Goal: Transaction & Acquisition: Book appointment/travel/reservation

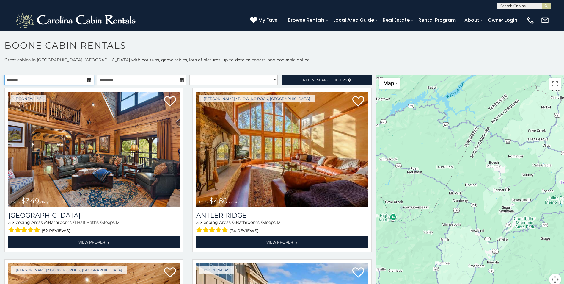
click at [81, 80] on input "text" at bounding box center [49, 80] width 90 height 10
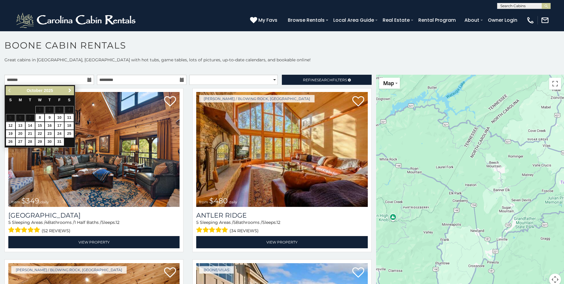
click at [68, 90] on span "Next" at bounding box center [70, 90] width 5 height 5
click at [67, 132] on link "27" at bounding box center [69, 133] width 9 height 7
type input "**********"
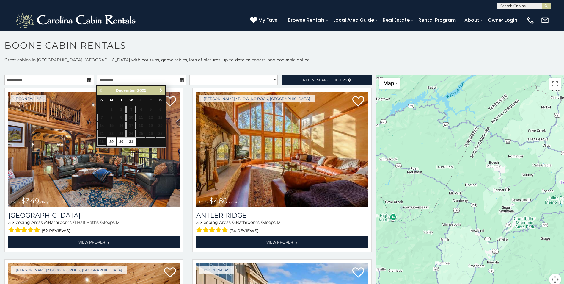
click at [161, 88] on span "Next" at bounding box center [161, 90] width 5 height 5
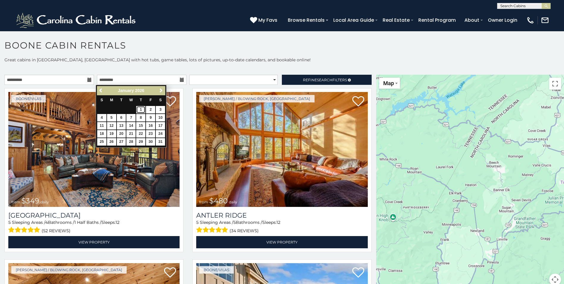
click at [138, 108] on link "1" at bounding box center [140, 109] width 9 height 7
type input "**********"
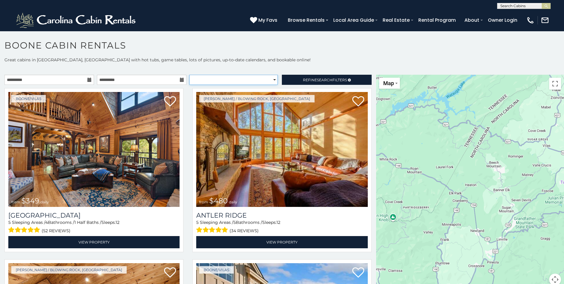
click at [218, 80] on select "**********" at bounding box center [233, 80] width 88 height 10
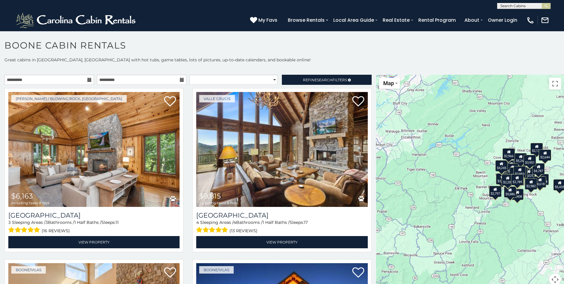
click at [256, 63] on div "**********" at bounding box center [282, 175] width 564 height 236
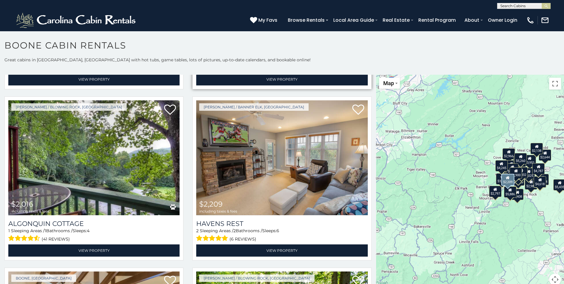
scroll to position [1963, 0]
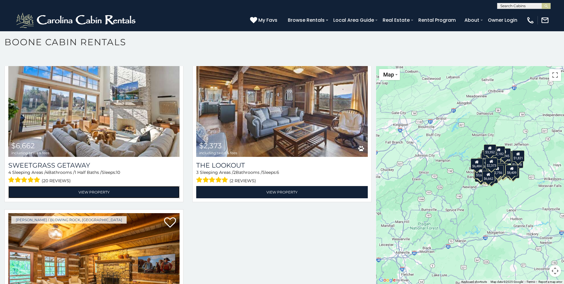
scroll to position [7591, 0]
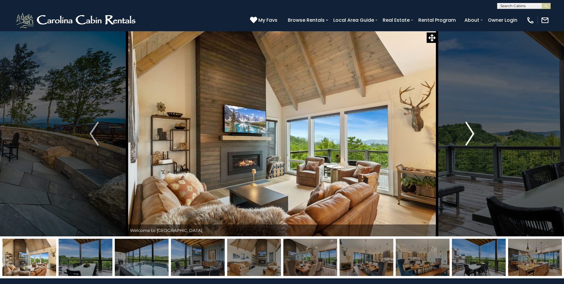
click at [468, 130] on img "Next" at bounding box center [470, 134] width 9 height 24
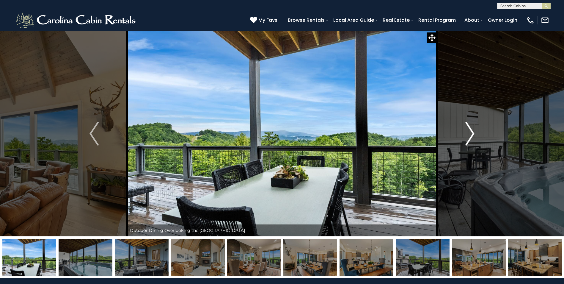
click at [468, 130] on img "Next" at bounding box center [470, 134] width 9 height 24
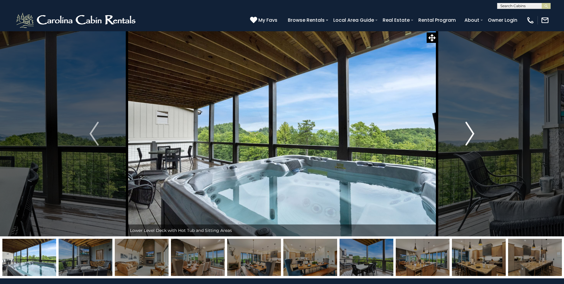
click at [468, 130] on img "Next" at bounding box center [470, 134] width 9 height 24
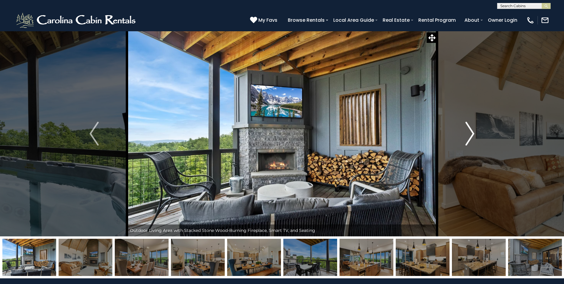
click at [468, 130] on img "Next" at bounding box center [470, 134] width 9 height 24
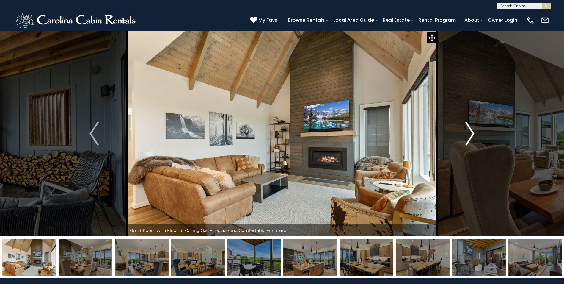
click at [468, 130] on img "Next" at bounding box center [470, 134] width 9 height 24
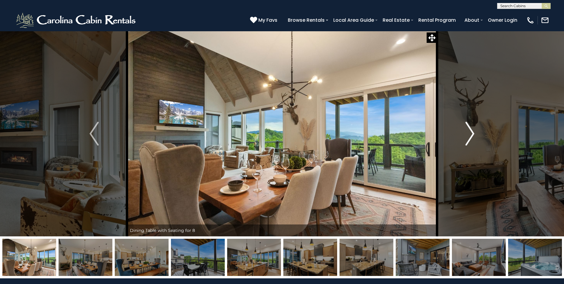
click at [468, 130] on img "Next" at bounding box center [470, 134] width 9 height 24
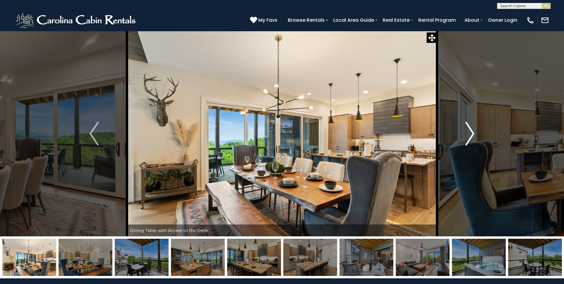
click at [468, 130] on img "Next" at bounding box center [470, 134] width 9 height 24
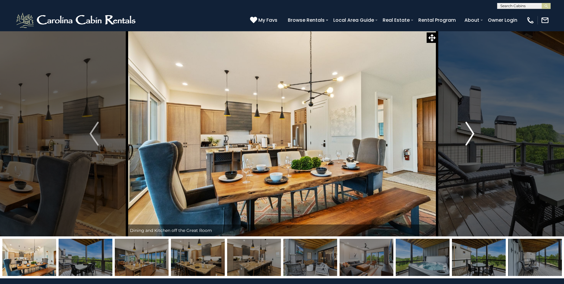
click at [468, 130] on img "Next" at bounding box center [470, 134] width 9 height 24
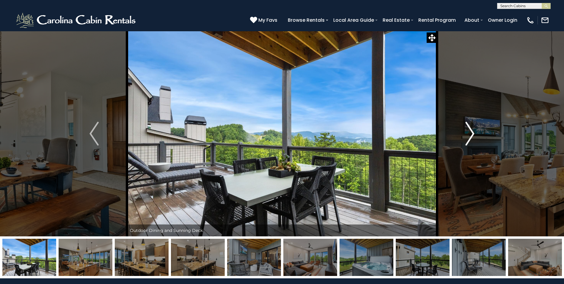
click at [468, 130] on img "Next" at bounding box center [470, 134] width 9 height 24
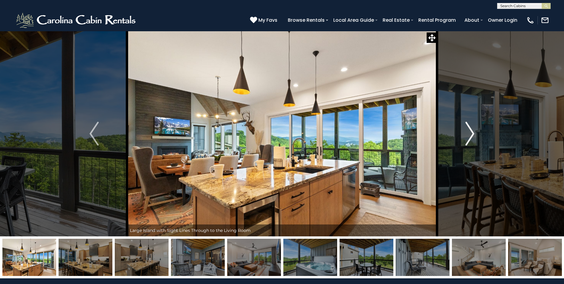
click at [468, 130] on img "Next" at bounding box center [470, 134] width 9 height 24
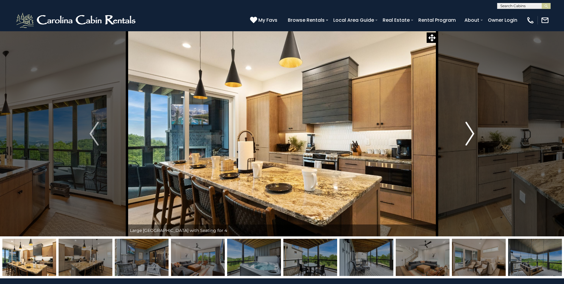
click at [468, 130] on img "Next" at bounding box center [470, 134] width 9 height 24
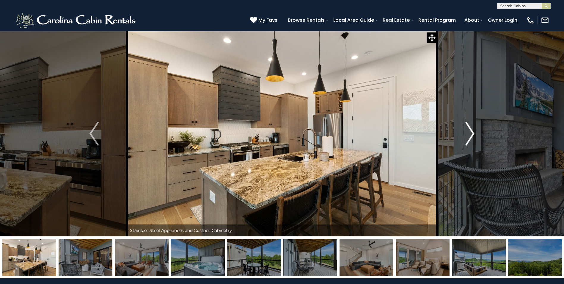
click at [468, 130] on img "Next" at bounding box center [470, 134] width 9 height 24
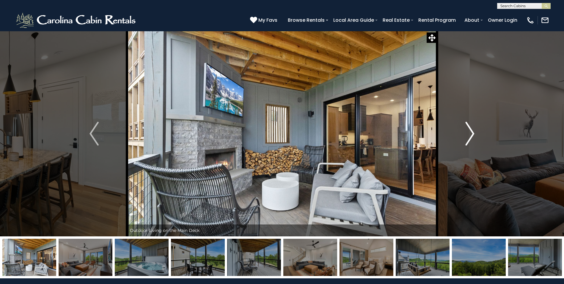
click at [468, 130] on img "Next" at bounding box center [470, 134] width 9 height 24
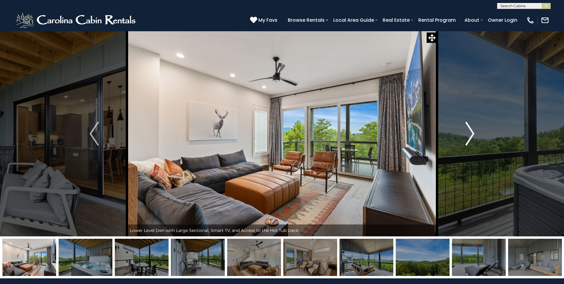
click at [468, 130] on img "Next" at bounding box center [470, 134] width 9 height 24
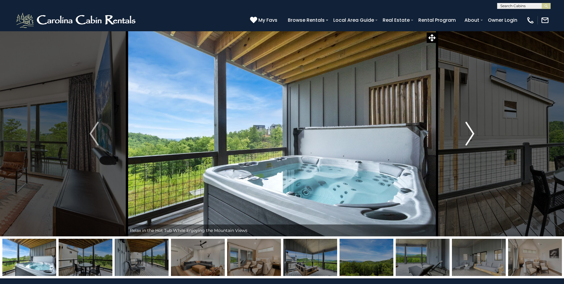
click at [468, 130] on img "Next" at bounding box center [470, 134] width 9 height 24
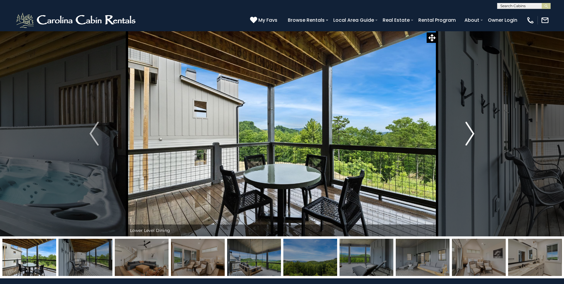
click at [468, 130] on img "Next" at bounding box center [470, 134] width 9 height 24
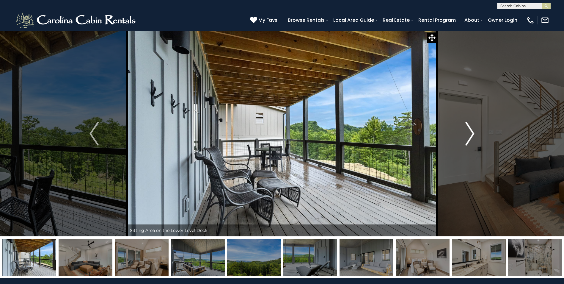
click at [468, 130] on img "Next" at bounding box center [470, 134] width 9 height 24
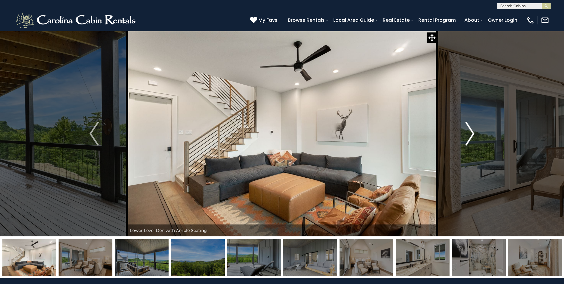
click at [468, 130] on img "Next" at bounding box center [470, 134] width 9 height 24
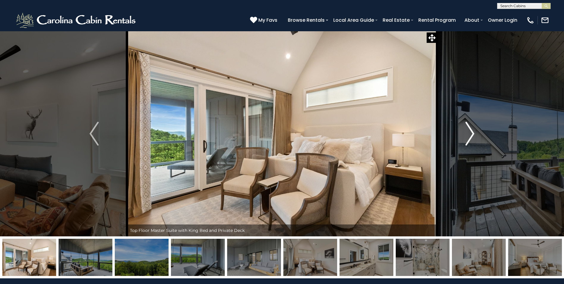
click at [468, 130] on img "Next" at bounding box center [470, 134] width 9 height 24
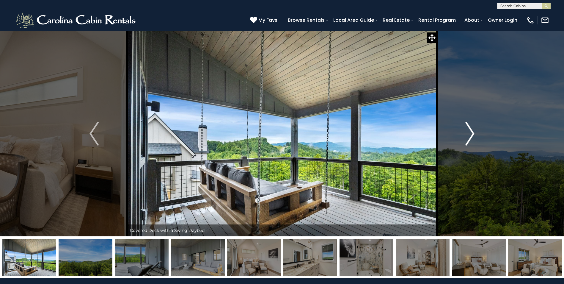
click at [468, 130] on img "Next" at bounding box center [470, 134] width 9 height 24
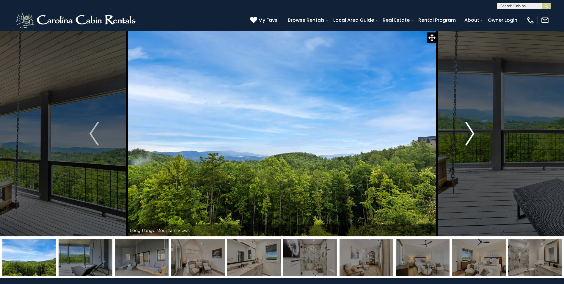
click at [468, 130] on img "Next" at bounding box center [470, 134] width 9 height 24
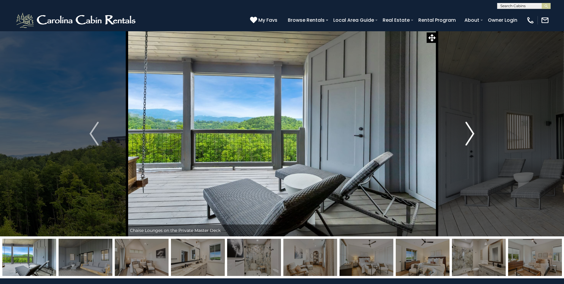
click at [468, 130] on img "Next" at bounding box center [470, 134] width 9 height 24
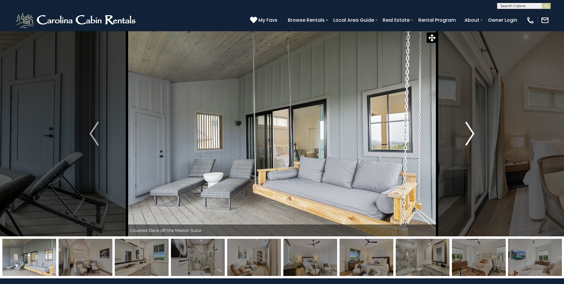
click at [468, 130] on img "Next" at bounding box center [470, 134] width 9 height 24
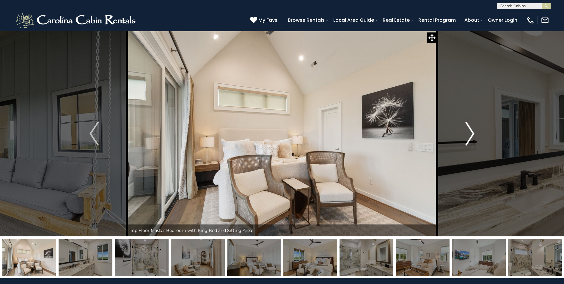
click at [468, 130] on img "Next" at bounding box center [470, 134] width 9 height 24
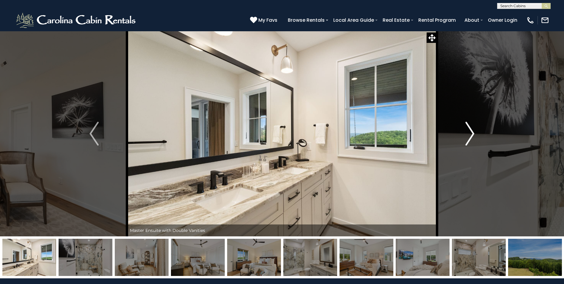
click at [468, 130] on img "Next" at bounding box center [470, 134] width 9 height 24
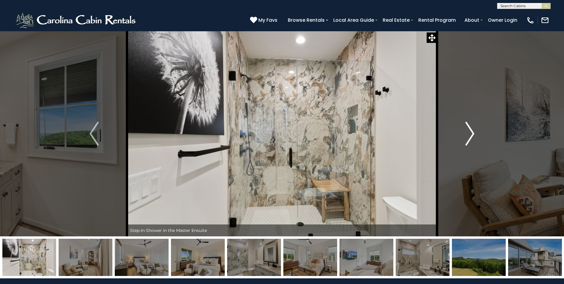
click at [468, 130] on img "Next" at bounding box center [470, 134] width 9 height 24
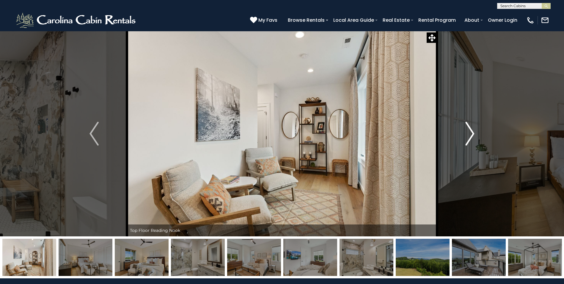
click at [468, 130] on img "Next" at bounding box center [470, 134] width 9 height 24
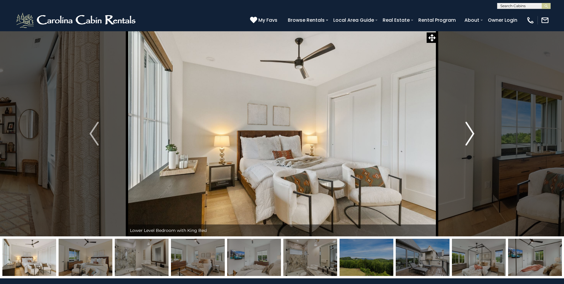
click at [468, 130] on img "Next" at bounding box center [470, 134] width 9 height 24
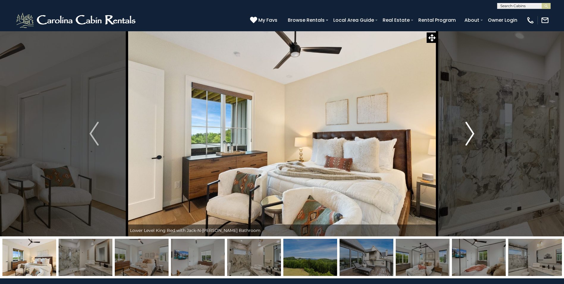
click at [468, 130] on img "Next" at bounding box center [470, 134] width 9 height 24
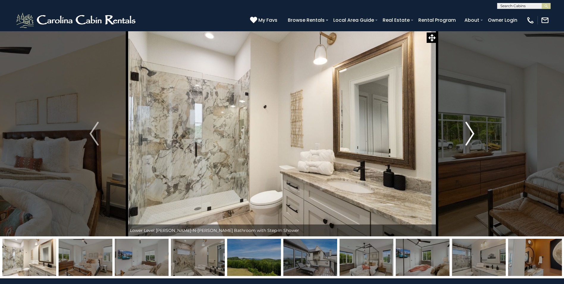
click at [468, 130] on img "Next" at bounding box center [470, 134] width 9 height 24
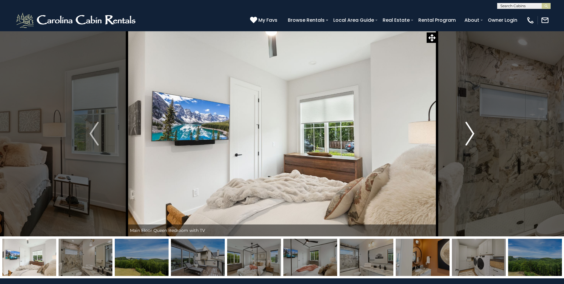
click at [468, 130] on img "Next" at bounding box center [470, 134] width 9 height 24
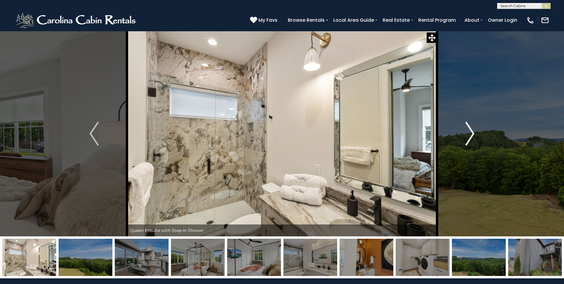
click at [468, 130] on img "Next" at bounding box center [470, 134] width 9 height 24
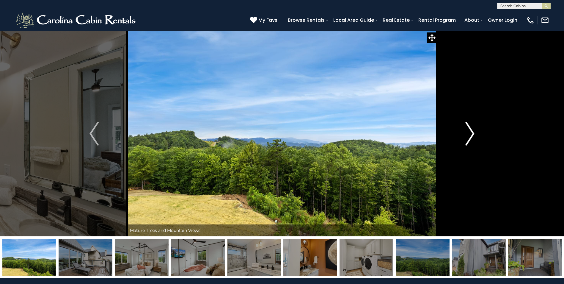
click at [468, 130] on img "Next" at bounding box center [470, 134] width 9 height 24
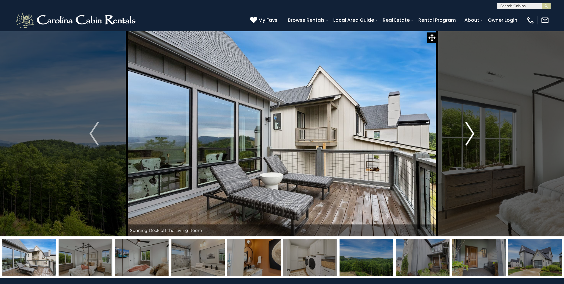
click at [468, 130] on img "Next" at bounding box center [470, 134] width 9 height 24
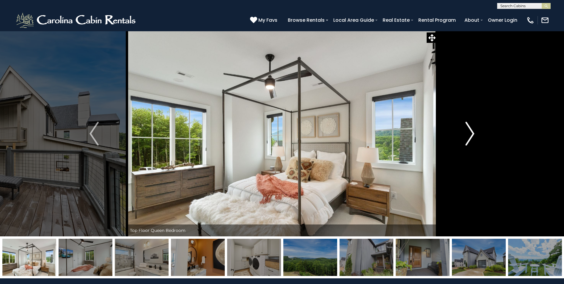
click at [468, 130] on img "Next" at bounding box center [470, 134] width 9 height 24
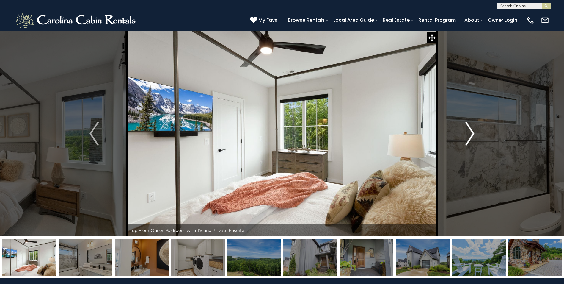
click at [468, 130] on img "Next" at bounding box center [470, 134] width 9 height 24
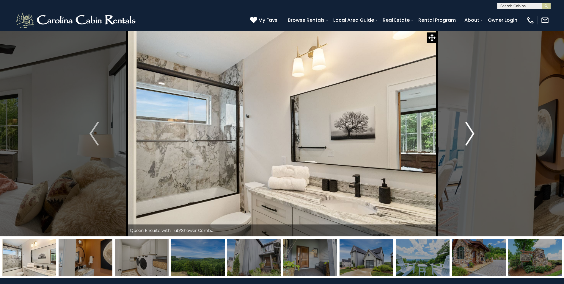
click at [468, 130] on img "Next" at bounding box center [470, 134] width 9 height 24
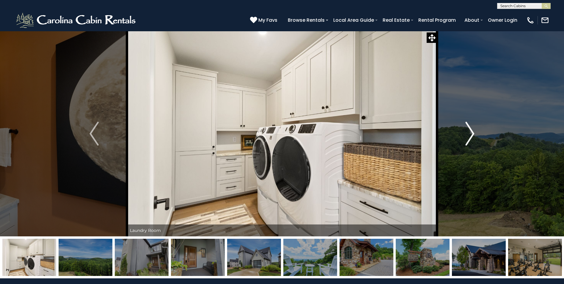
click at [468, 130] on img "Next" at bounding box center [470, 134] width 9 height 24
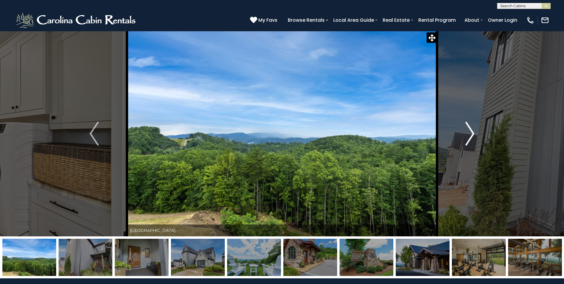
click at [468, 130] on img "Next" at bounding box center [470, 134] width 9 height 24
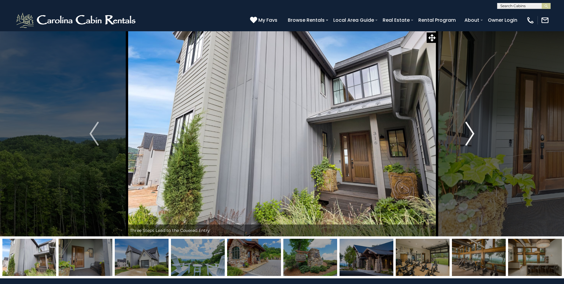
click at [468, 130] on img "Next" at bounding box center [470, 134] width 9 height 24
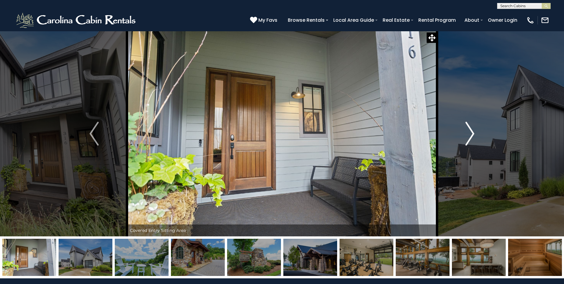
click at [468, 130] on img "Next" at bounding box center [470, 134] width 9 height 24
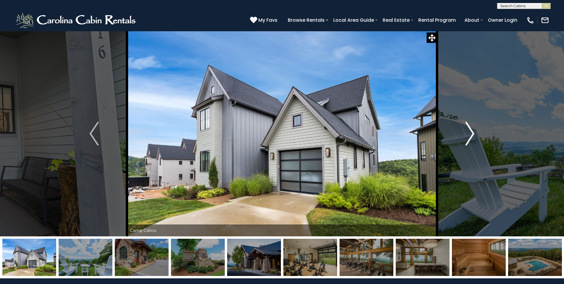
click at [468, 130] on img "Next" at bounding box center [470, 134] width 9 height 24
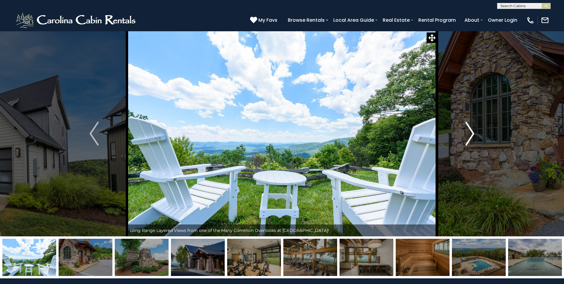
click at [468, 130] on img "Next" at bounding box center [470, 134] width 9 height 24
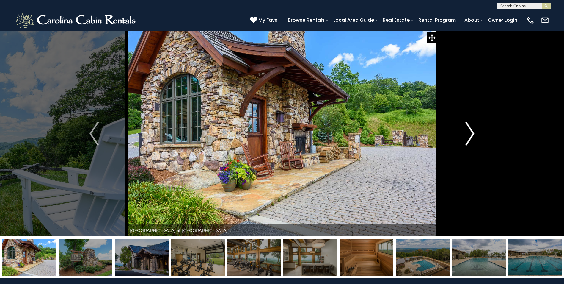
click at [468, 130] on img "Next" at bounding box center [470, 134] width 9 height 24
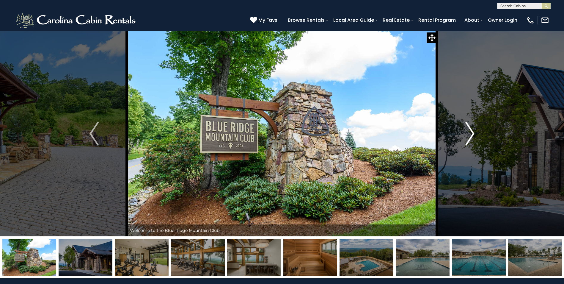
click at [468, 130] on img "Next" at bounding box center [470, 134] width 9 height 24
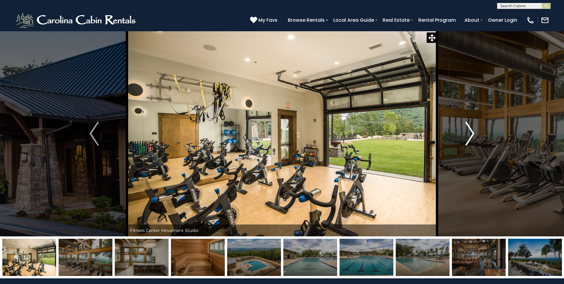
click at [468, 130] on img "Next" at bounding box center [470, 134] width 9 height 24
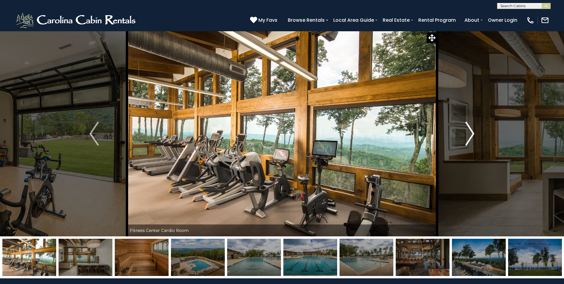
click at [468, 130] on img "Next" at bounding box center [470, 134] width 9 height 24
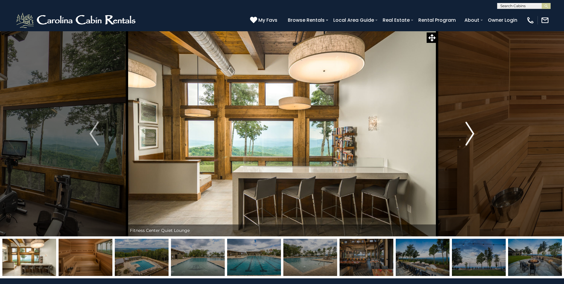
click at [468, 130] on img "Next" at bounding box center [470, 134] width 9 height 24
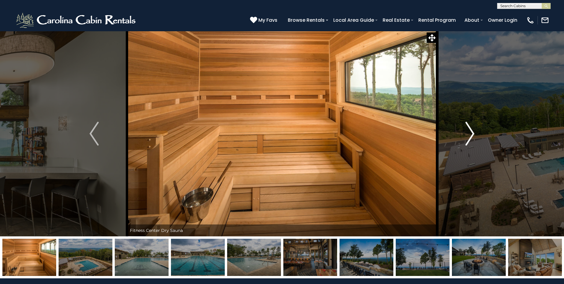
click at [468, 130] on img "Next" at bounding box center [470, 134] width 9 height 24
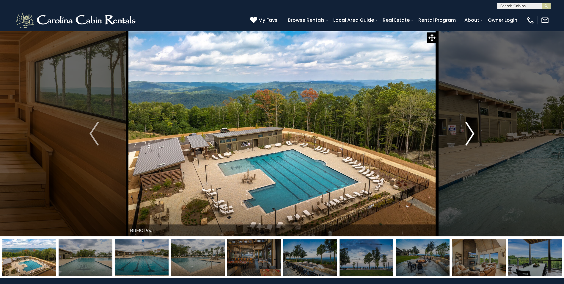
click at [468, 130] on img "Next" at bounding box center [470, 134] width 9 height 24
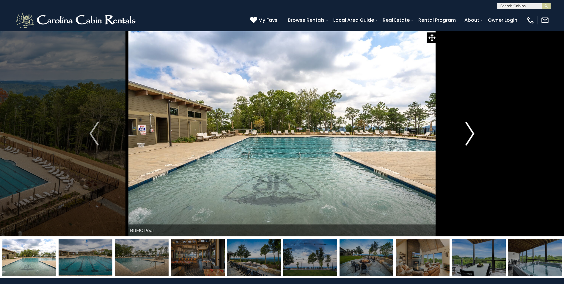
click at [468, 130] on img "Next" at bounding box center [470, 134] width 9 height 24
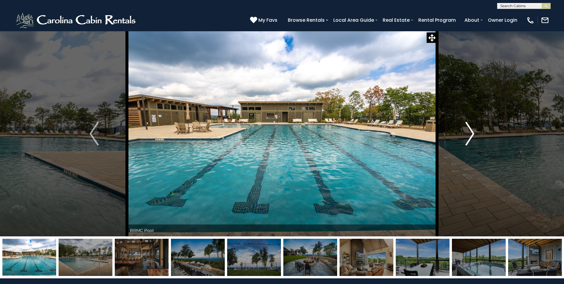
click at [468, 130] on img "Next" at bounding box center [470, 134] width 9 height 24
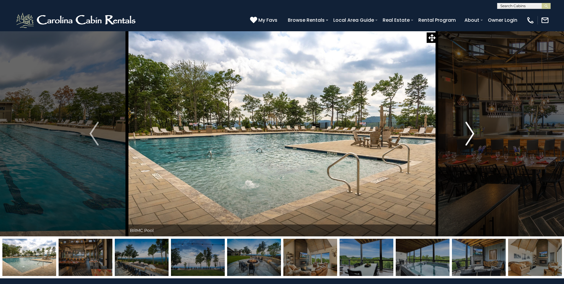
click at [468, 130] on img "Next" at bounding box center [470, 134] width 9 height 24
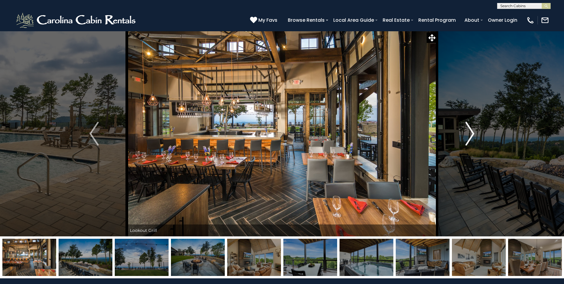
click at [468, 130] on img "Next" at bounding box center [470, 134] width 9 height 24
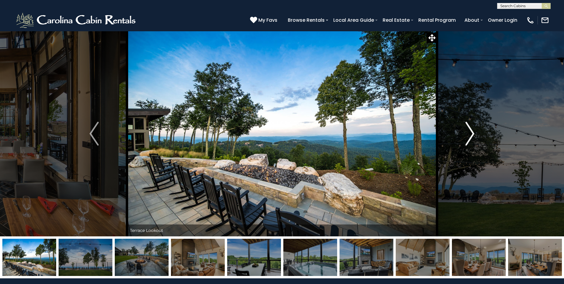
click at [468, 130] on img "Next" at bounding box center [470, 134] width 9 height 24
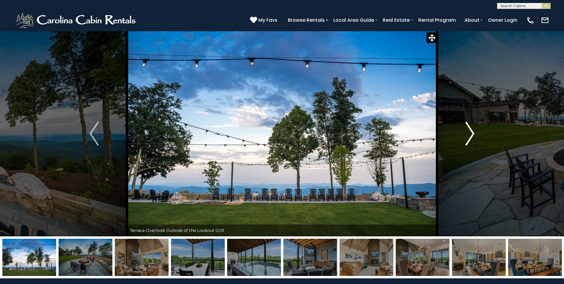
click at [468, 130] on img "Next" at bounding box center [470, 134] width 9 height 24
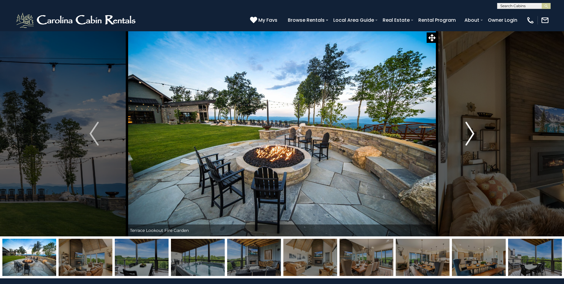
click at [468, 130] on img "Next" at bounding box center [470, 134] width 9 height 24
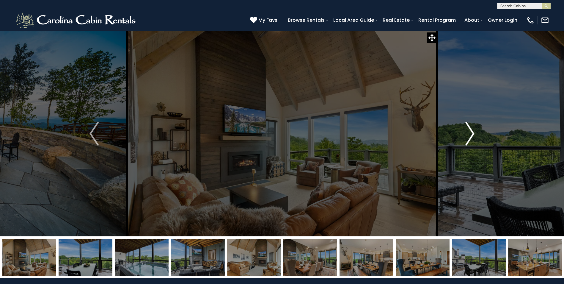
click at [468, 130] on img "Next" at bounding box center [470, 134] width 9 height 24
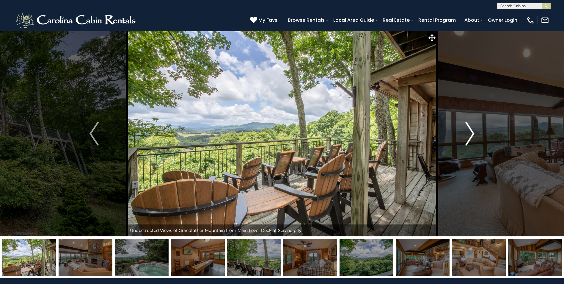
click at [470, 131] on img "Next" at bounding box center [470, 134] width 9 height 24
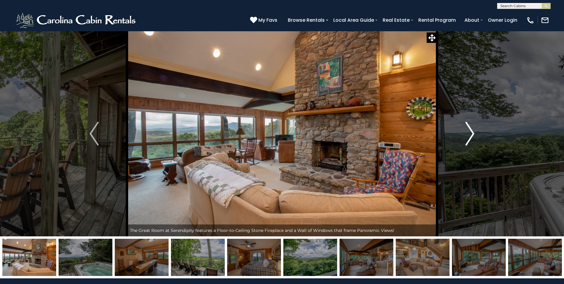
click at [470, 131] on img "Next" at bounding box center [470, 134] width 9 height 24
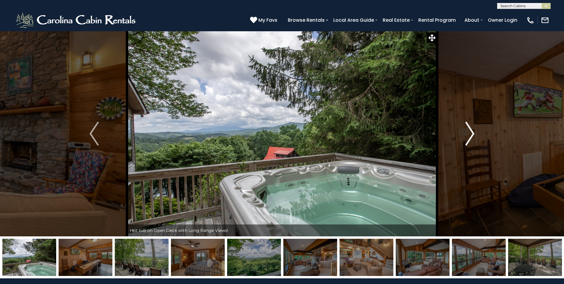
click at [470, 131] on img "Next" at bounding box center [470, 134] width 9 height 24
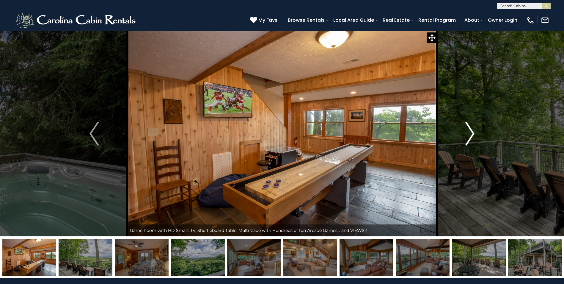
click at [470, 131] on img "Next" at bounding box center [470, 134] width 9 height 24
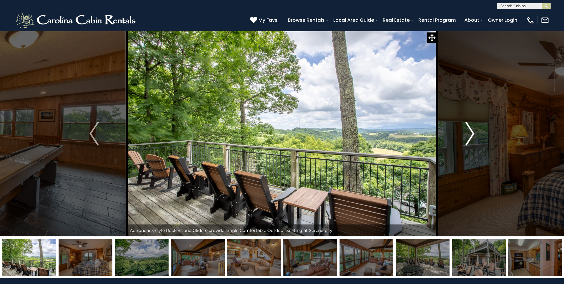
click at [470, 131] on img "Next" at bounding box center [470, 134] width 9 height 24
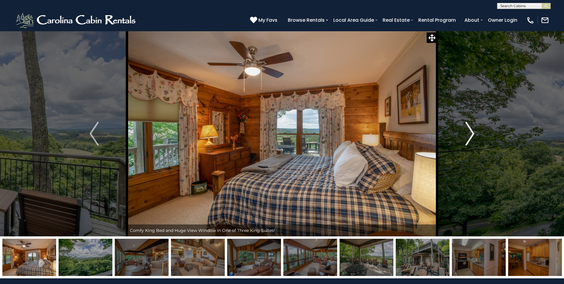
click at [470, 131] on img "Next" at bounding box center [470, 134] width 9 height 24
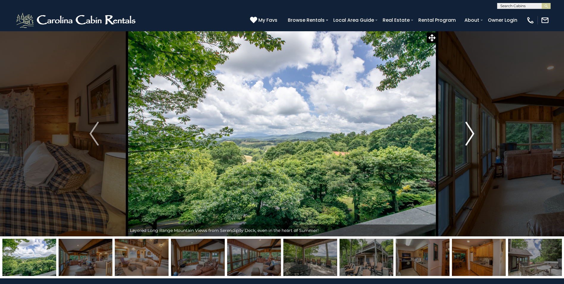
click at [470, 131] on img "Next" at bounding box center [470, 134] width 9 height 24
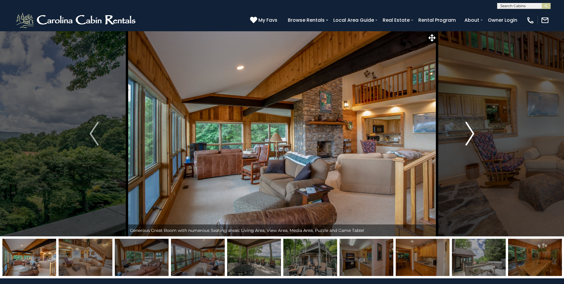
click at [470, 131] on img "Next" at bounding box center [470, 134] width 9 height 24
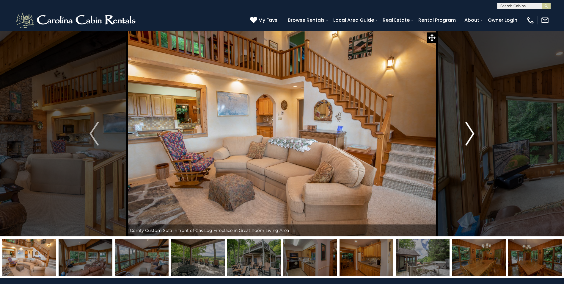
click at [470, 131] on img "Next" at bounding box center [470, 134] width 9 height 24
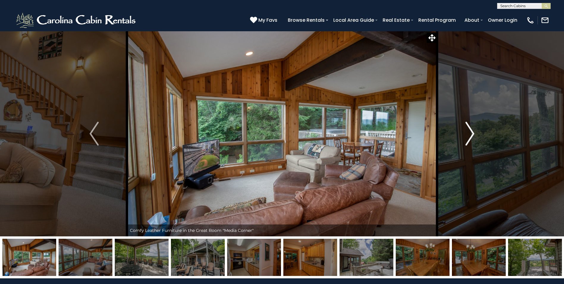
click at [470, 131] on img "Next" at bounding box center [470, 134] width 9 height 24
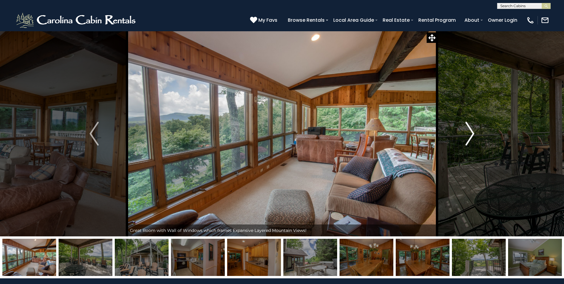
click at [470, 131] on img "Next" at bounding box center [470, 134] width 9 height 24
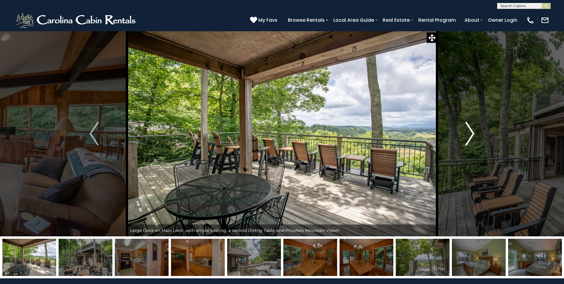
click at [470, 131] on img "Next" at bounding box center [470, 134] width 9 height 24
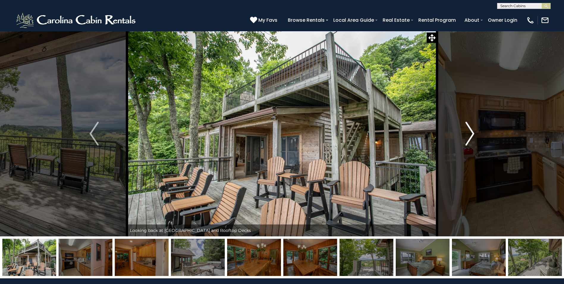
click at [470, 131] on img "Next" at bounding box center [470, 134] width 9 height 24
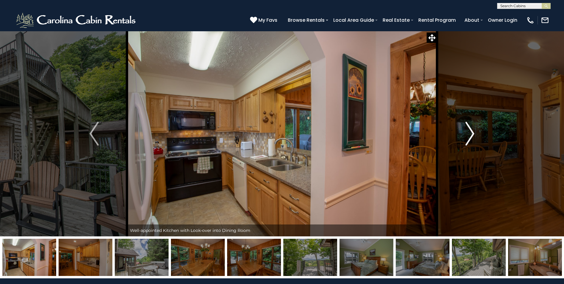
click at [470, 131] on img "Next" at bounding box center [470, 134] width 9 height 24
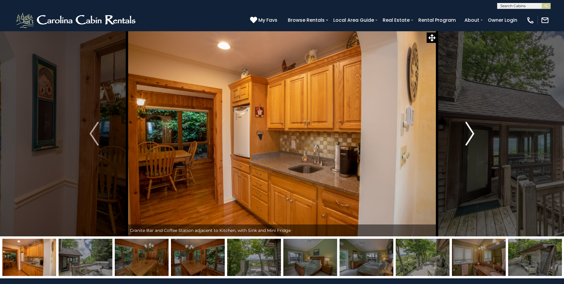
click at [470, 131] on img "Next" at bounding box center [470, 134] width 9 height 24
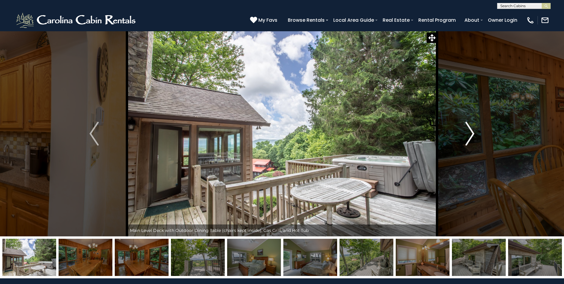
click at [470, 131] on img "Next" at bounding box center [470, 134] width 9 height 24
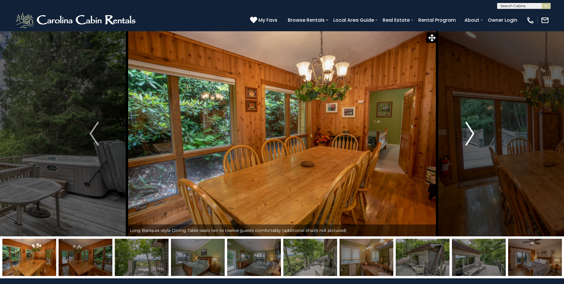
click at [470, 131] on img "Next" at bounding box center [470, 134] width 9 height 24
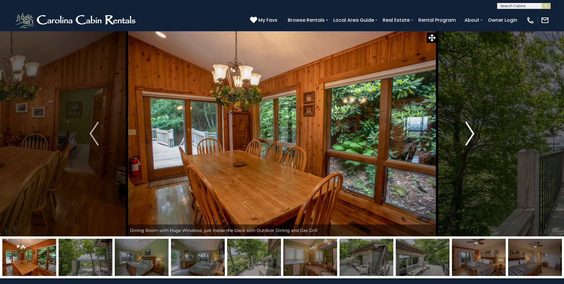
click at [470, 131] on img "Next" at bounding box center [470, 134] width 9 height 24
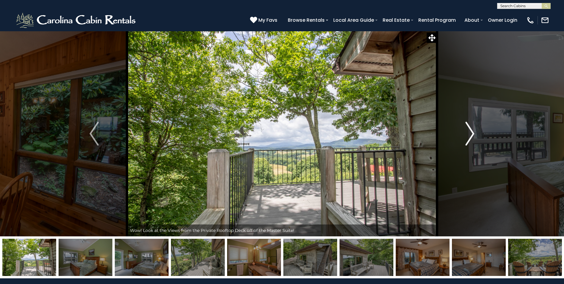
click at [470, 131] on img "Next" at bounding box center [470, 134] width 9 height 24
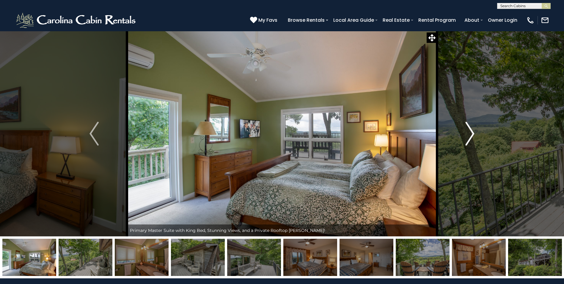
click at [470, 131] on img "Next" at bounding box center [470, 134] width 9 height 24
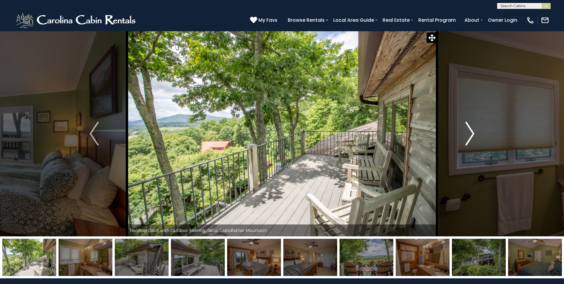
click at [470, 131] on img "Next" at bounding box center [470, 134] width 9 height 24
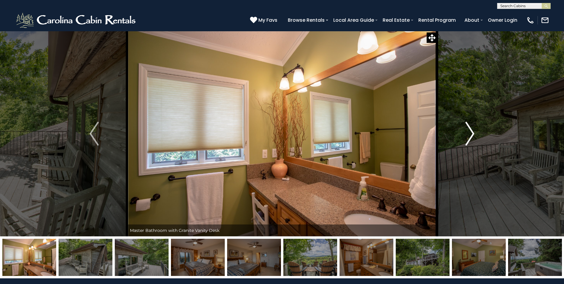
click at [470, 131] on img "Next" at bounding box center [470, 134] width 9 height 24
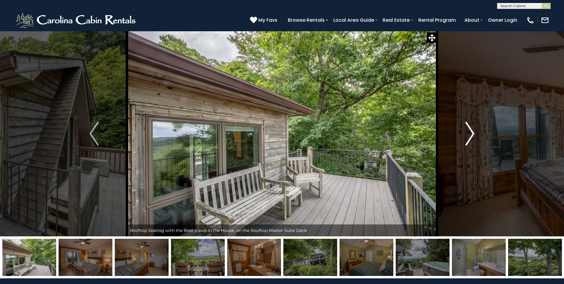
click at [470, 131] on img "Next" at bounding box center [470, 134] width 9 height 24
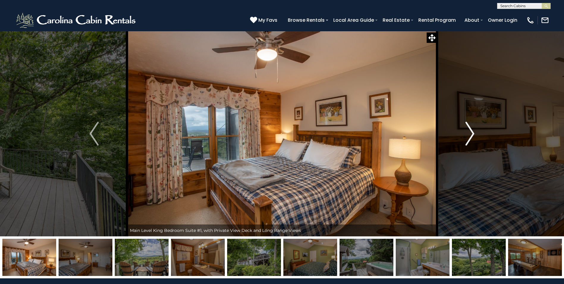
click at [470, 131] on img "Next" at bounding box center [470, 134] width 9 height 24
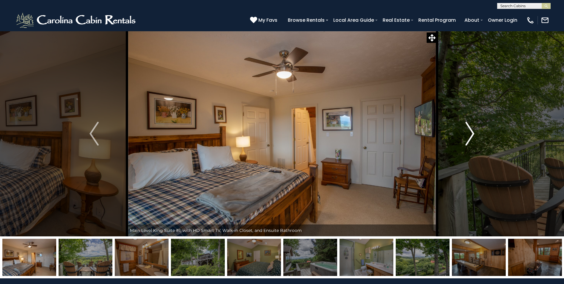
click at [470, 131] on img "Next" at bounding box center [470, 134] width 9 height 24
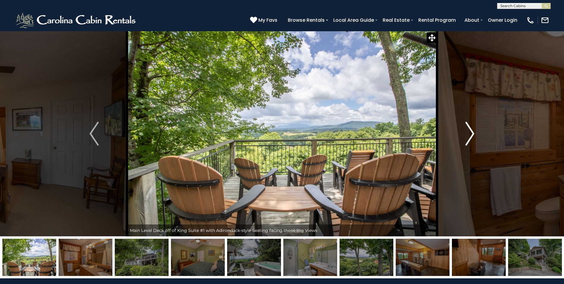
click at [470, 131] on img "Next" at bounding box center [470, 134] width 9 height 24
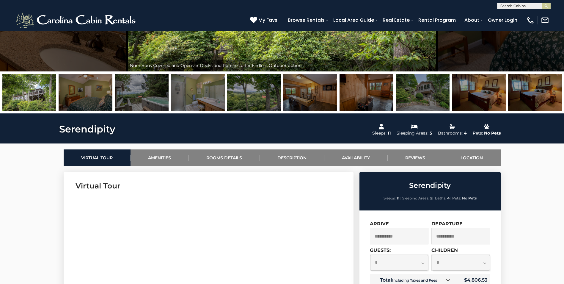
scroll to position [59, 0]
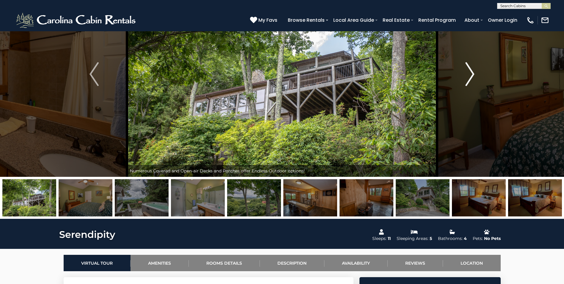
click at [472, 79] on img "Next" at bounding box center [470, 74] width 9 height 24
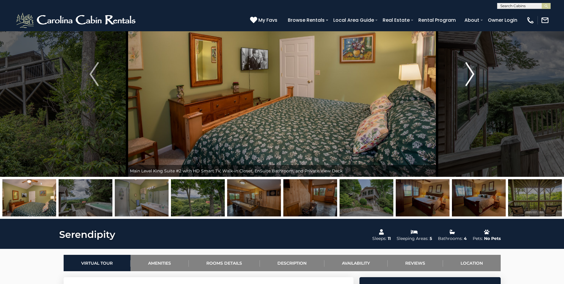
click at [472, 79] on img "Next" at bounding box center [470, 74] width 9 height 24
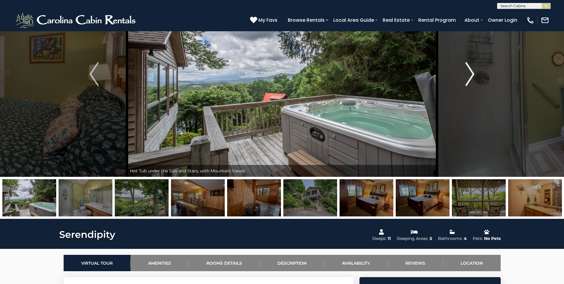
click at [472, 79] on img "Next" at bounding box center [470, 74] width 9 height 24
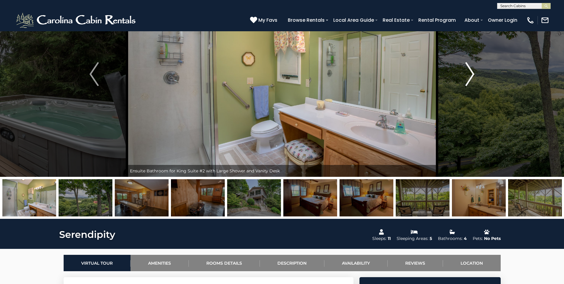
click at [472, 79] on img "Next" at bounding box center [470, 74] width 9 height 24
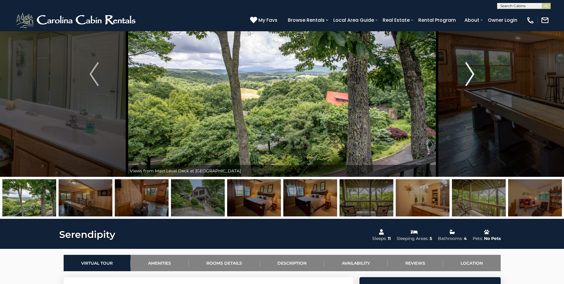
click at [472, 79] on img "Next" at bounding box center [470, 74] width 9 height 24
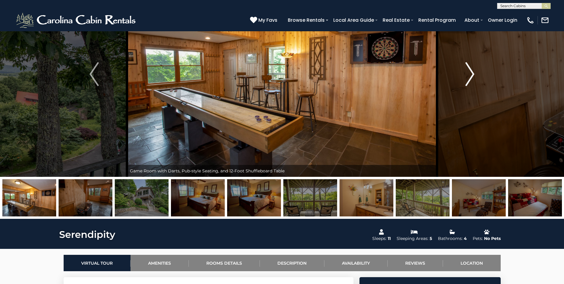
click at [472, 79] on img "Next" at bounding box center [470, 74] width 9 height 24
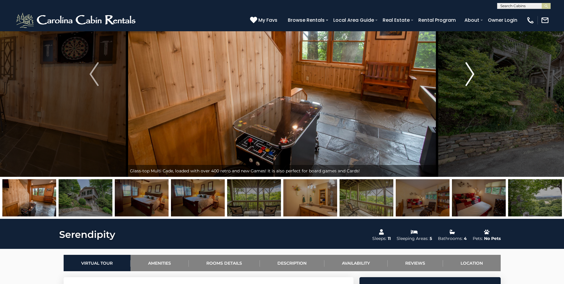
click at [472, 79] on img "Next" at bounding box center [470, 74] width 9 height 24
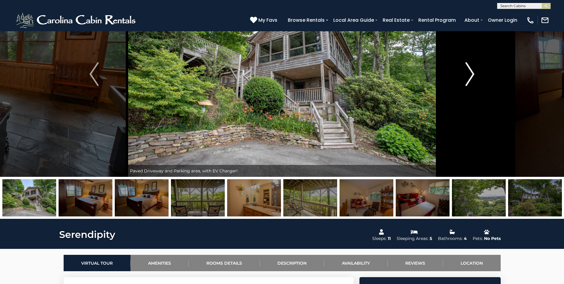
click at [472, 79] on img "Next" at bounding box center [470, 74] width 9 height 24
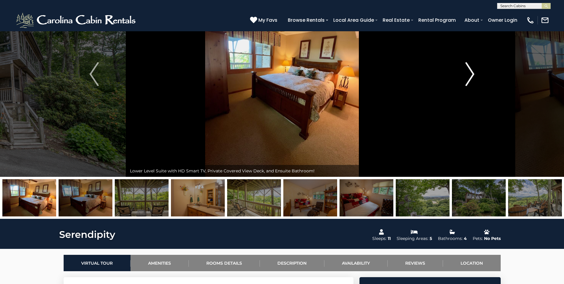
click at [472, 79] on img "Next" at bounding box center [470, 74] width 9 height 24
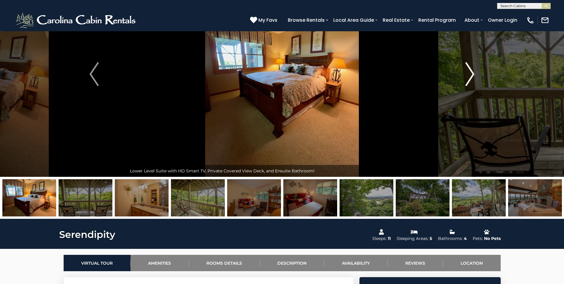
click at [472, 79] on img "Next" at bounding box center [470, 74] width 9 height 24
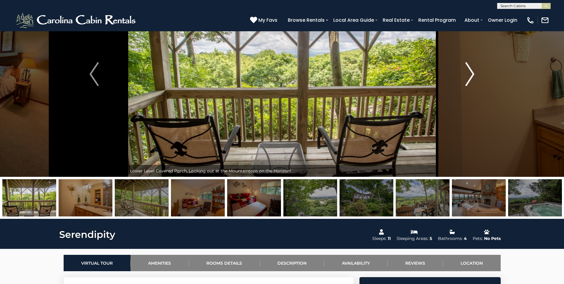
click at [472, 79] on img "Next" at bounding box center [470, 74] width 9 height 24
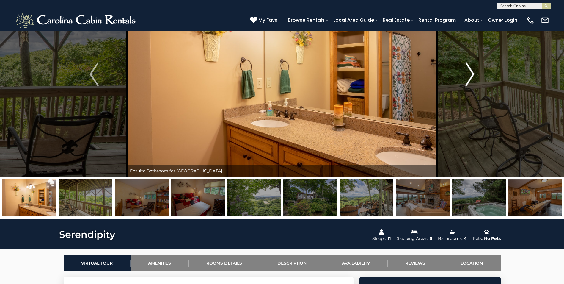
click at [472, 79] on img "Next" at bounding box center [470, 74] width 9 height 24
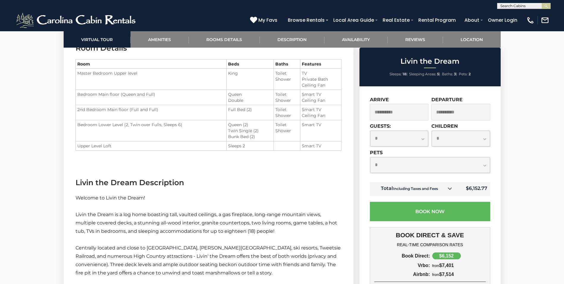
scroll to position [654, 0]
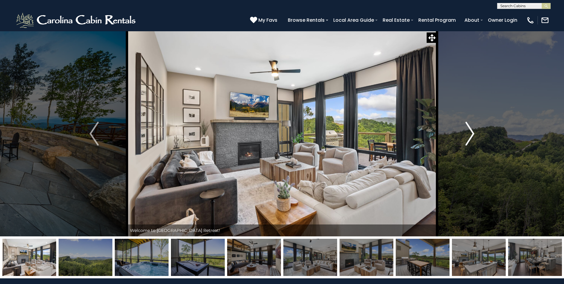
click at [474, 132] on img "Next" at bounding box center [470, 134] width 9 height 24
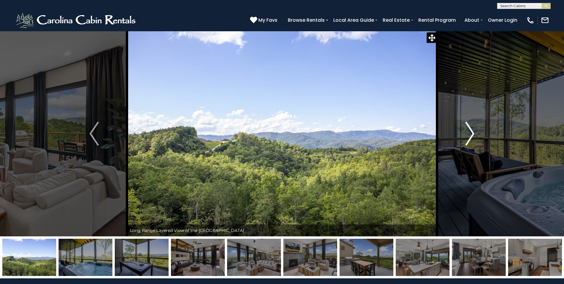
click at [474, 132] on img "Next" at bounding box center [470, 134] width 9 height 24
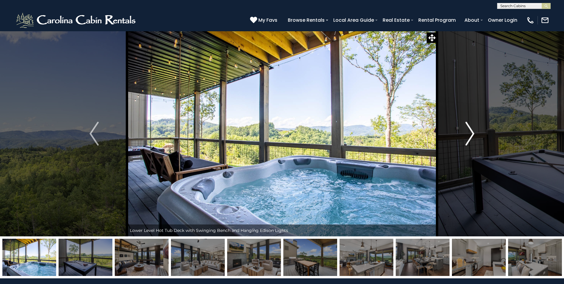
click at [474, 132] on img "Next" at bounding box center [470, 134] width 9 height 24
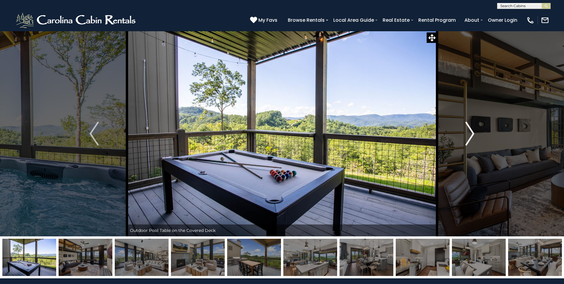
click at [474, 132] on img "Next" at bounding box center [470, 134] width 9 height 24
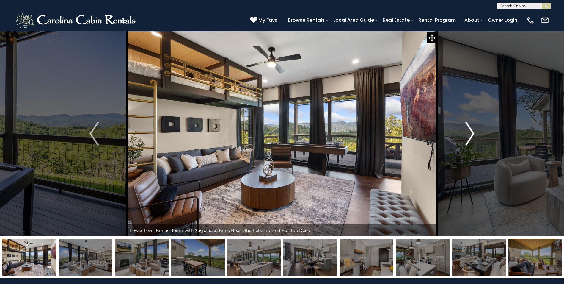
click at [474, 132] on img "Next" at bounding box center [470, 134] width 9 height 24
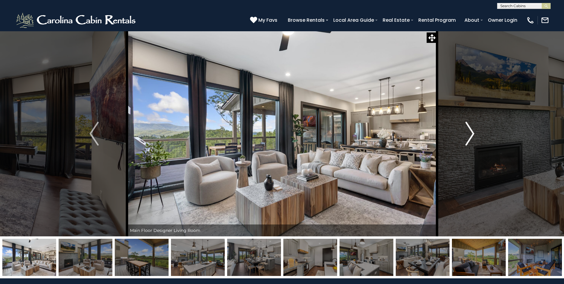
click at [474, 132] on img "Next" at bounding box center [470, 134] width 9 height 24
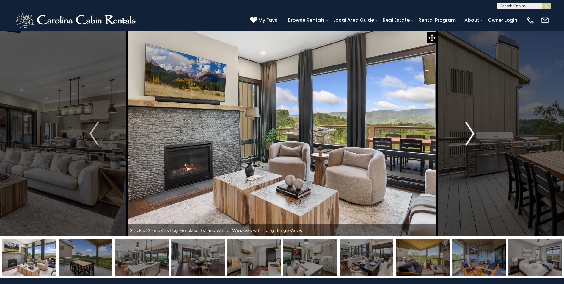
click at [474, 132] on img "Next" at bounding box center [470, 134] width 9 height 24
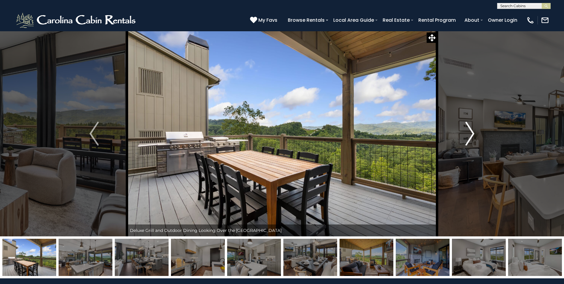
click at [474, 132] on img "Next" at bounding box center [470, 134] width 9 height 24
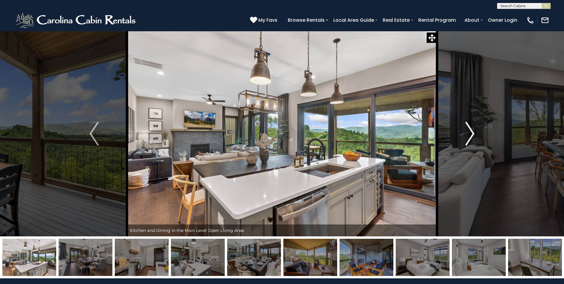
click at [474, 132] on img "Next" at bounding box center [470, 134] width 9 height 24
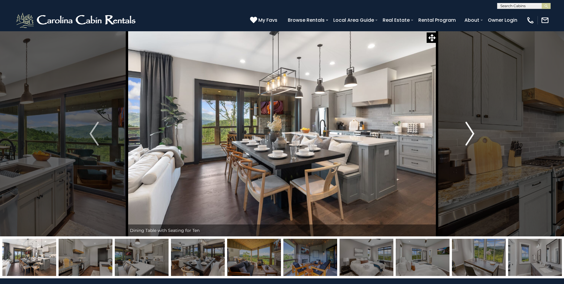
click at [474, 132] on img "Next" at bounding box center [470, 134] width 9 height 24
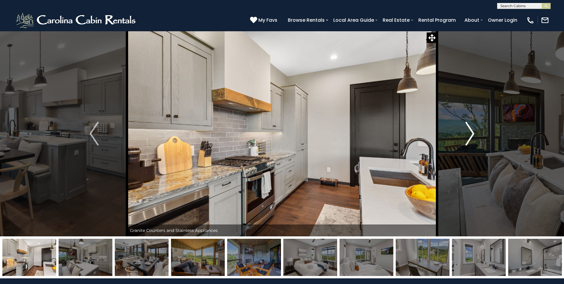
click at [474, 132] on img "Next" at bounding box center [470, 134] width 9 height 24
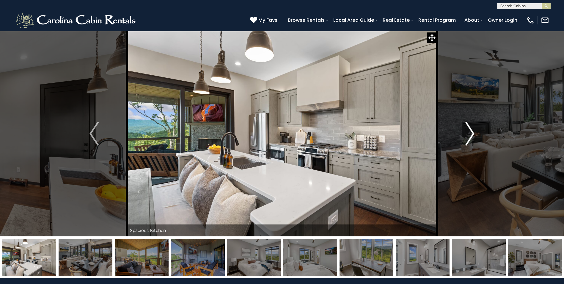
click at [474, 132] on img "Next" at bounding box center [470, 134] width 9 height 24
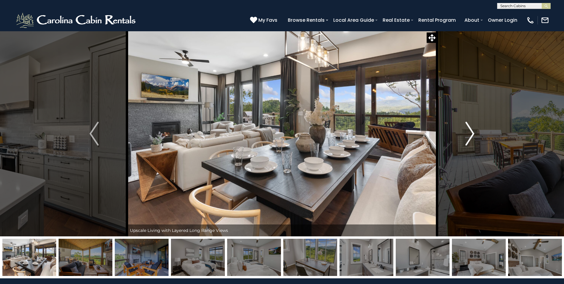
click at [474, 132] on img "Next" at bounding box center [470, 134] width 9 height 24
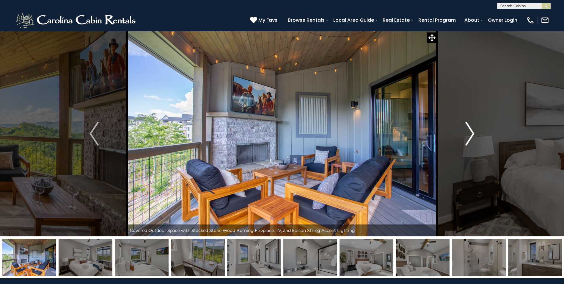
click at [474, 132] on img "Next" at bounding box center [470, 134] width 9 height 24
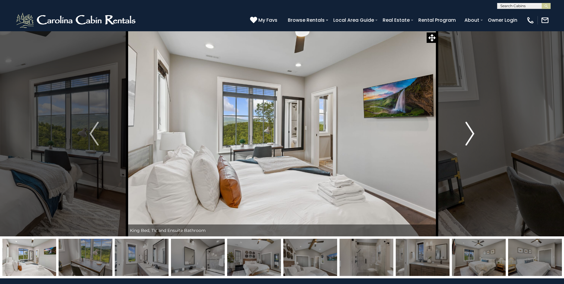
click at [474, 132] on img "Next" at bounding box center [470, 134] width 9 height 24
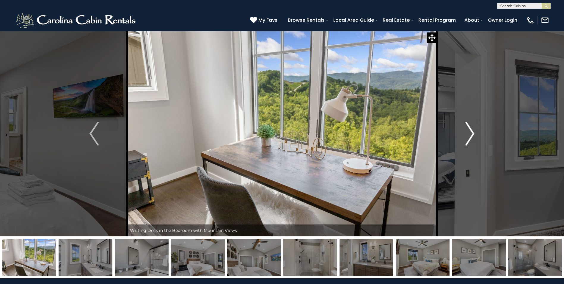
click at [474, 132] on img "Next" at bounding box center [470, 134] width 9 height 24
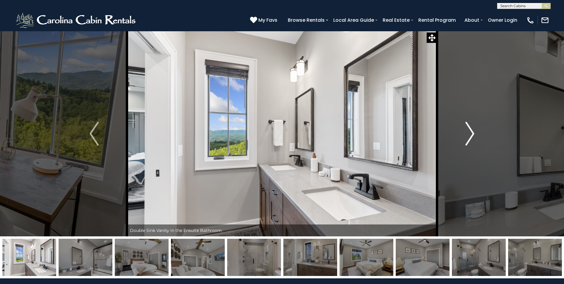
click at [474, 132] on img "Next" at bounding box center [470, 134] width 9 height 24
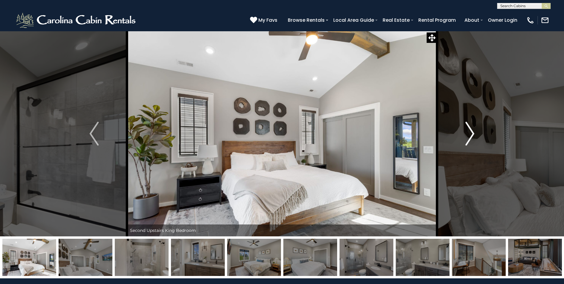
click at [474, 132] on img "Next" at bounding box center [470, 134] width 9 height 24
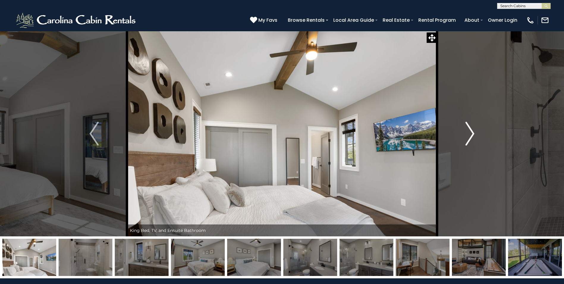
click at [474, 132] on img "Next" at bounding box center [470, 134] width 9 height 24
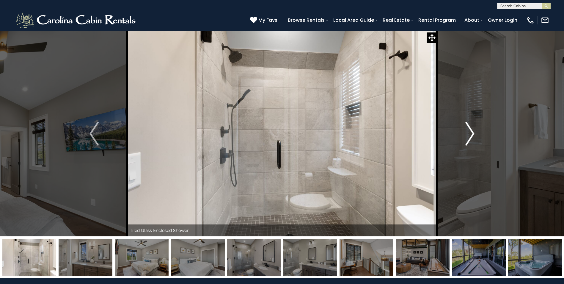
click at [474, 132] on img "Next" at bounding box center [470, 134] width 9 height 24
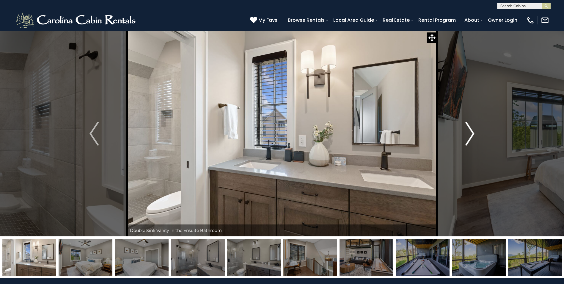
click at [474, 132] on img "Next" at bounding box center [470, 134] width 9 height 24
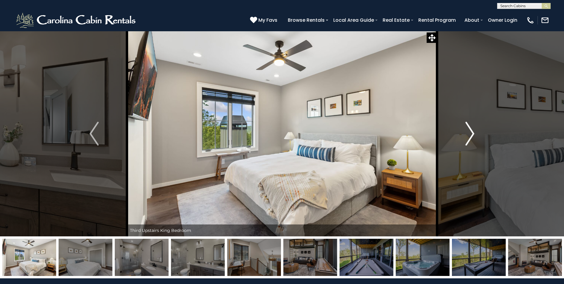
click at [474, 132] on img "Next" at bounding box center [470, 134] width 9 height 24
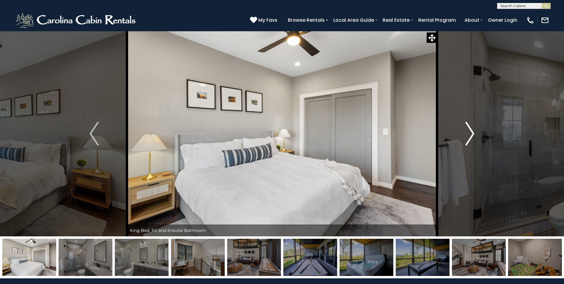
click at [474, 132] on img "Next" at bounding box center [470, 134] width 9 height 24
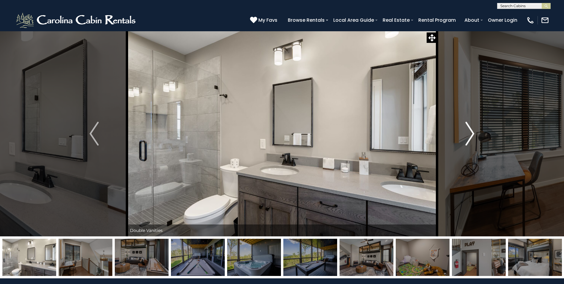
click at [474, 132] on img "Next" at bounding box center [470, 134] width 9 height 24
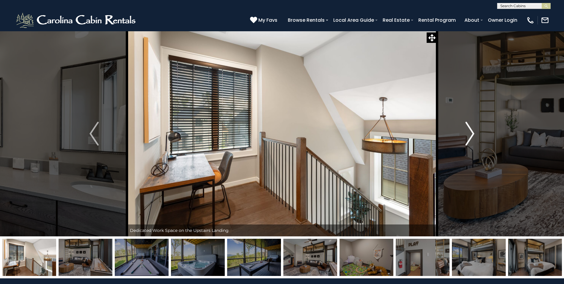
click at [474, 132] on img "Next" at bounding box center [470, 134] width 9 height 24
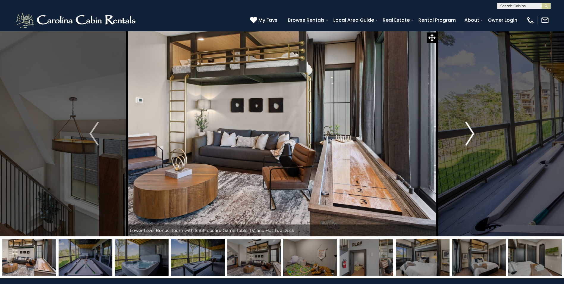
click at [474, 132] on img "Next" at bounding box center [470, 134] width 9 height 24
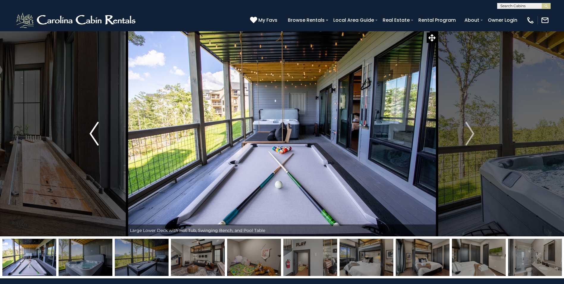
click at [95, 135] on img "Previous" at bounding box center [94, 134] width 9 height 24
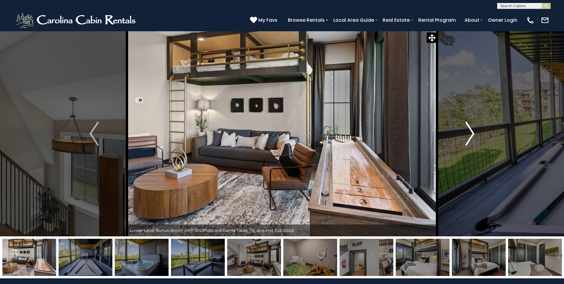
click at [461, 136] on button "Next" at bounding box center [469, 133] width 65 height 205
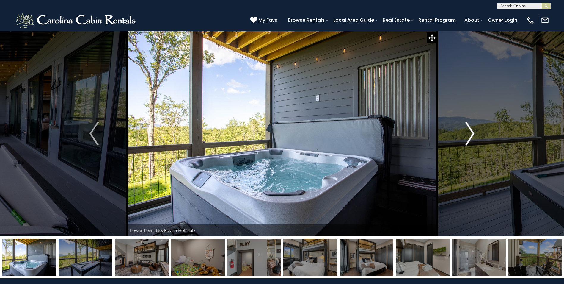
click at [461, 136] on button "Next" at bounding box center [469, 133] width 65 height 205
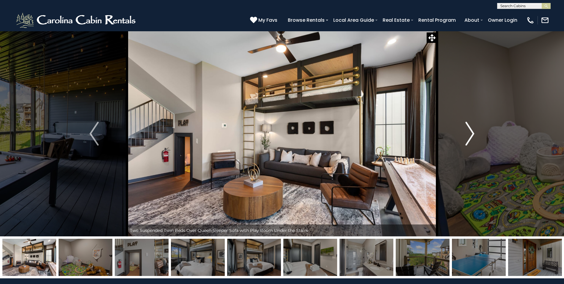
click at [461, 136] on button "Next" at bounding box center [469, 133] width 65 height 205
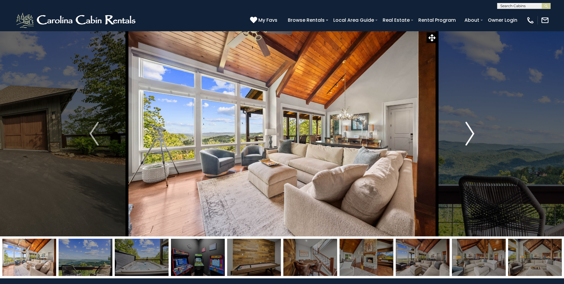
click at [466, 134] on img "Next" at bounding box center [470, 134] width 9 height 24
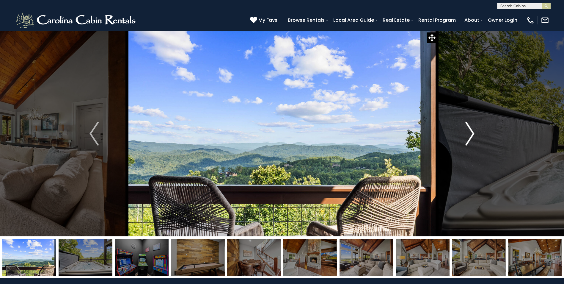
click at [466, 134] on img "Next" at bounding box center [470, 134] width 9 height 24
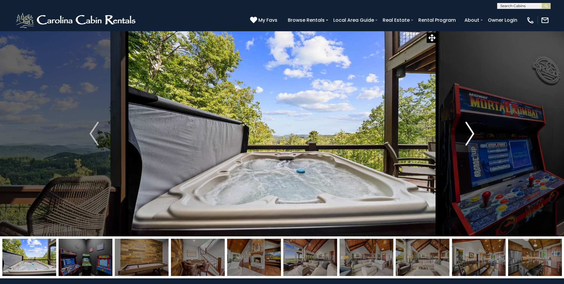
click at [466, 134] on img "Next" at bounding box center [470, 134] width 9 height 24
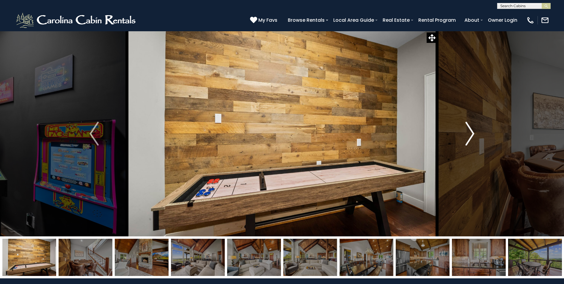
click at [466, 134] on img "Next" at bounding box center [470, 134] width 9 height 24
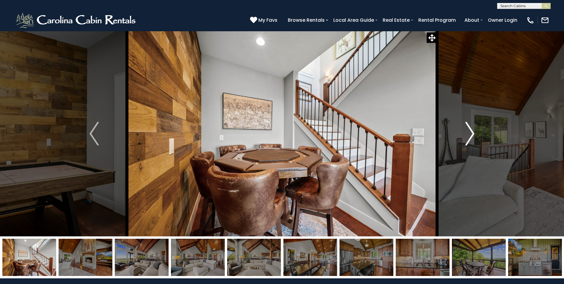
click at [466, 134] on img "Next" at bounding box center [470, 134] width 9 height 24
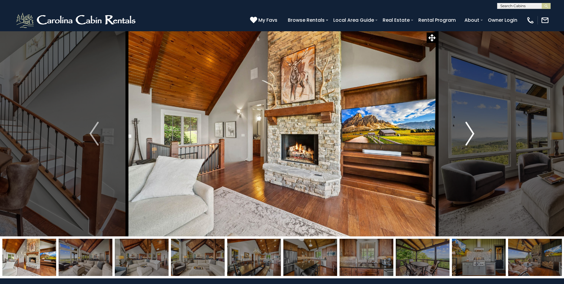
click at [466, 134] on img "Next" at bounding box center [470, 134] width 9 height 24
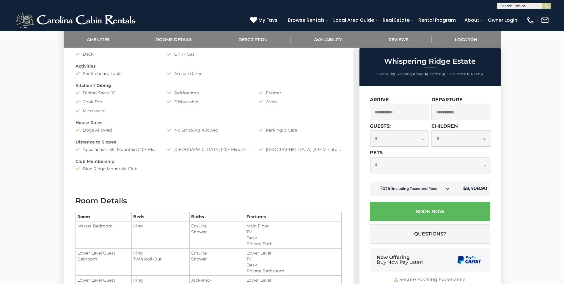
scroll to position [446, 0]
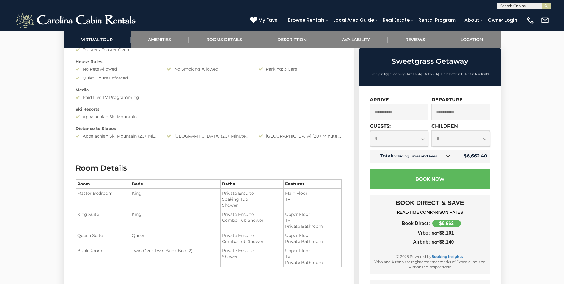
scroll to position [684, 0]
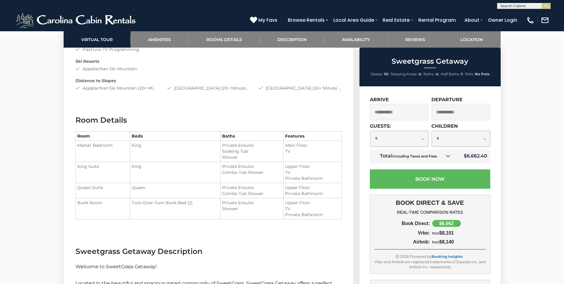
drag, startPoint x: 145, startPoint y: 240, endPoint x: 150, endPoint y: 240, distance: 5.1
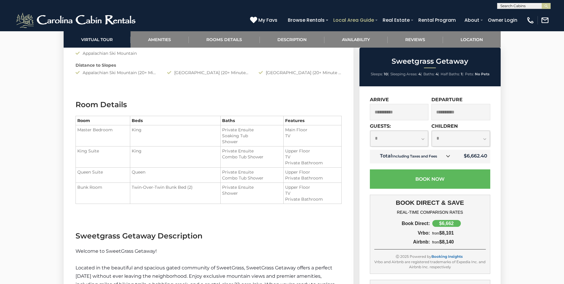
scroll to position [714, 0]
